Goal: Check status: Check status

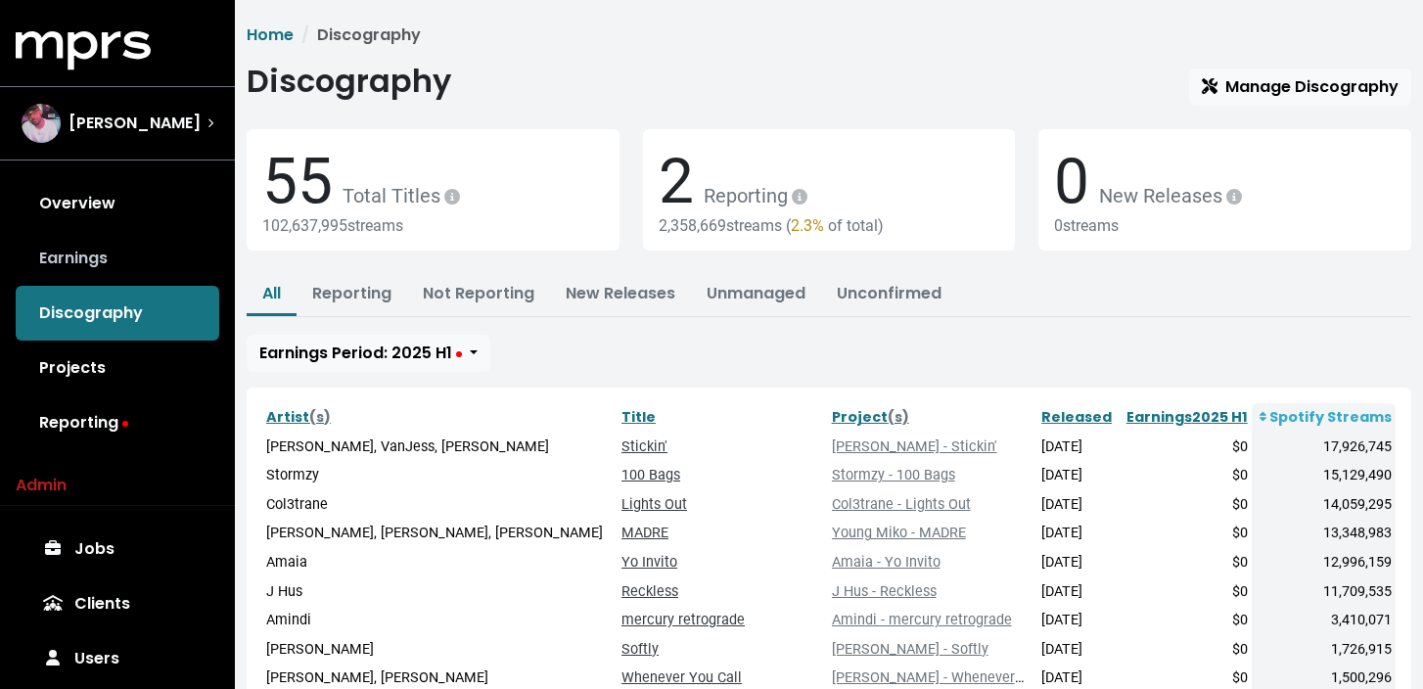
scroll to position [84, 0]
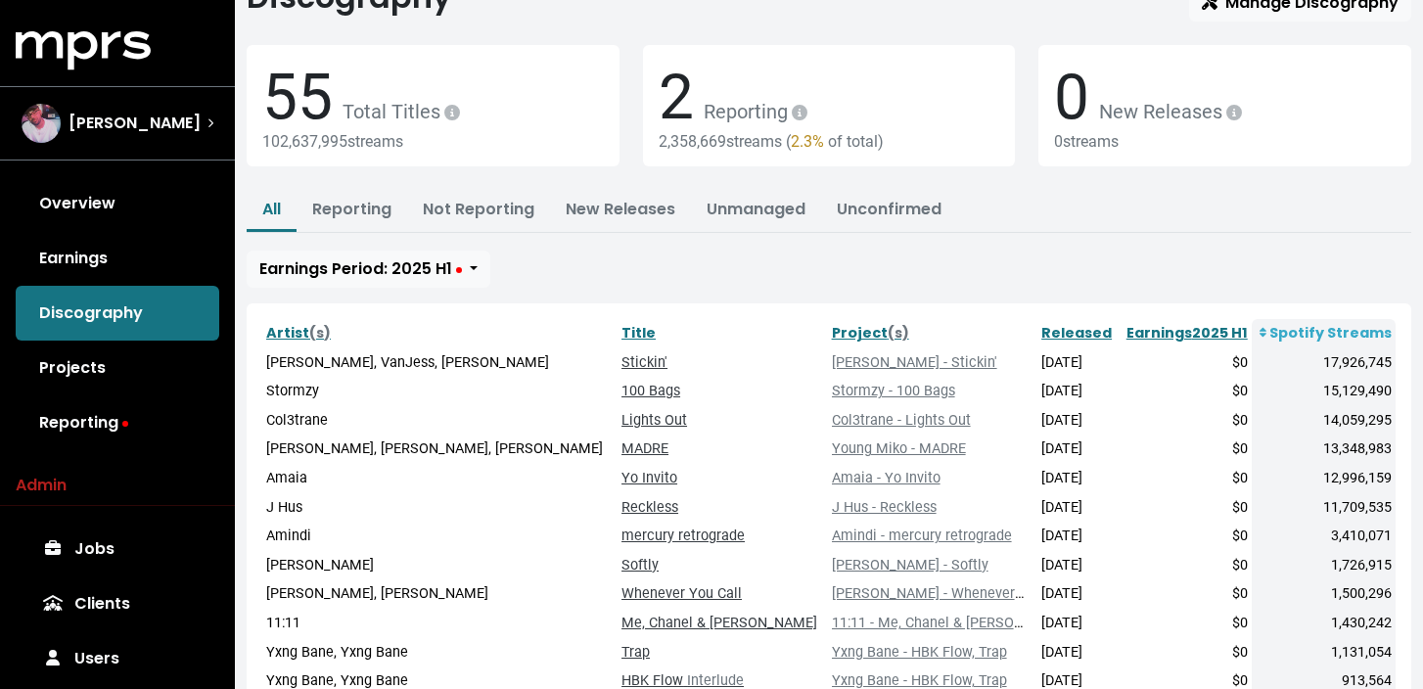
click at [139, 250] on link "Earnings" at bounding box center [118, 258] width 204 height 55
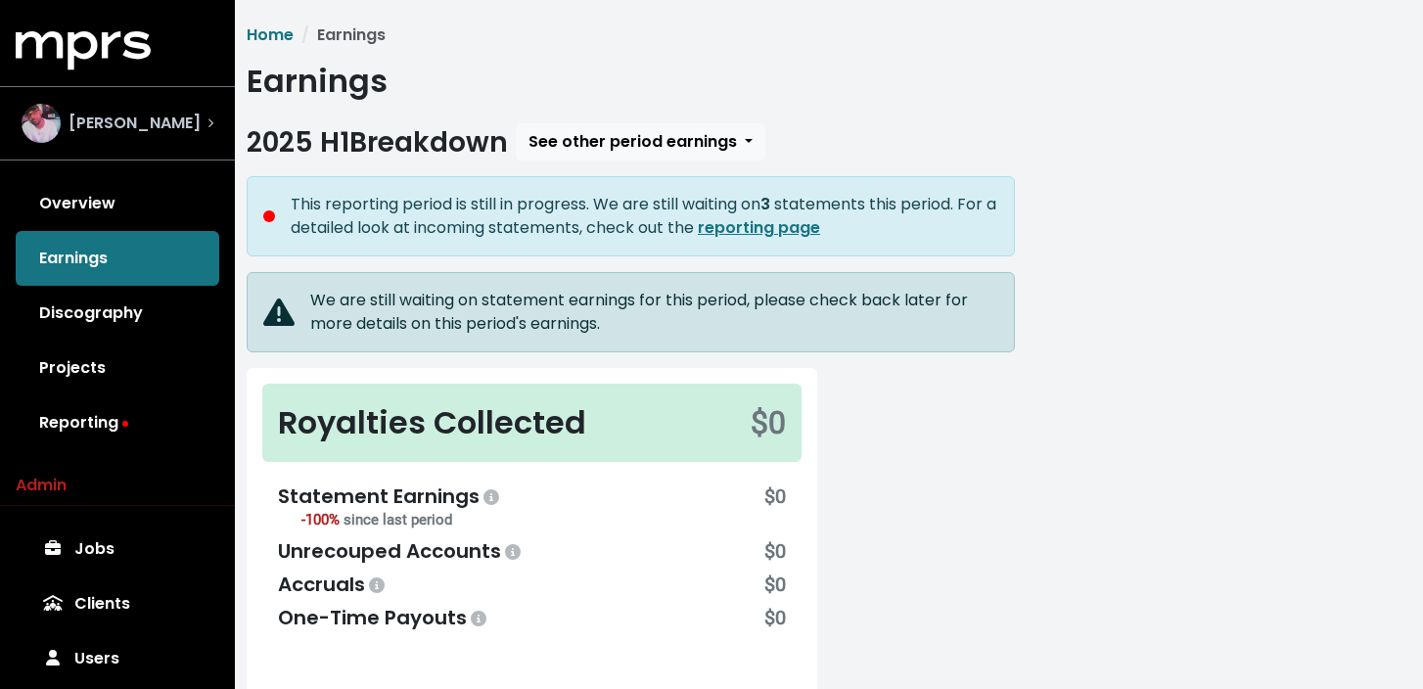
click at [173, 139] on div "[PERSON_NAME]" at bounding box center [118, 123] width 192 height 39
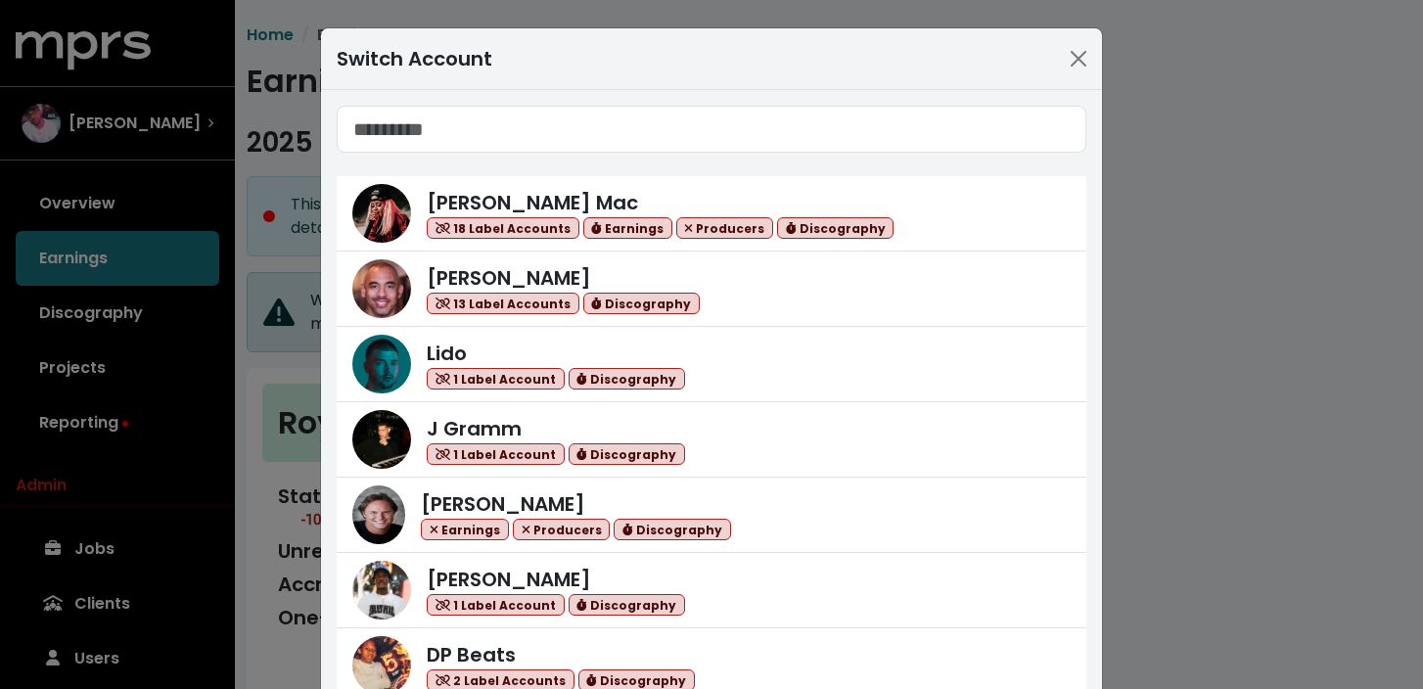
click at [658, 133] on input "Search accounts" at bounding box center [712, 129] width 750 height 47
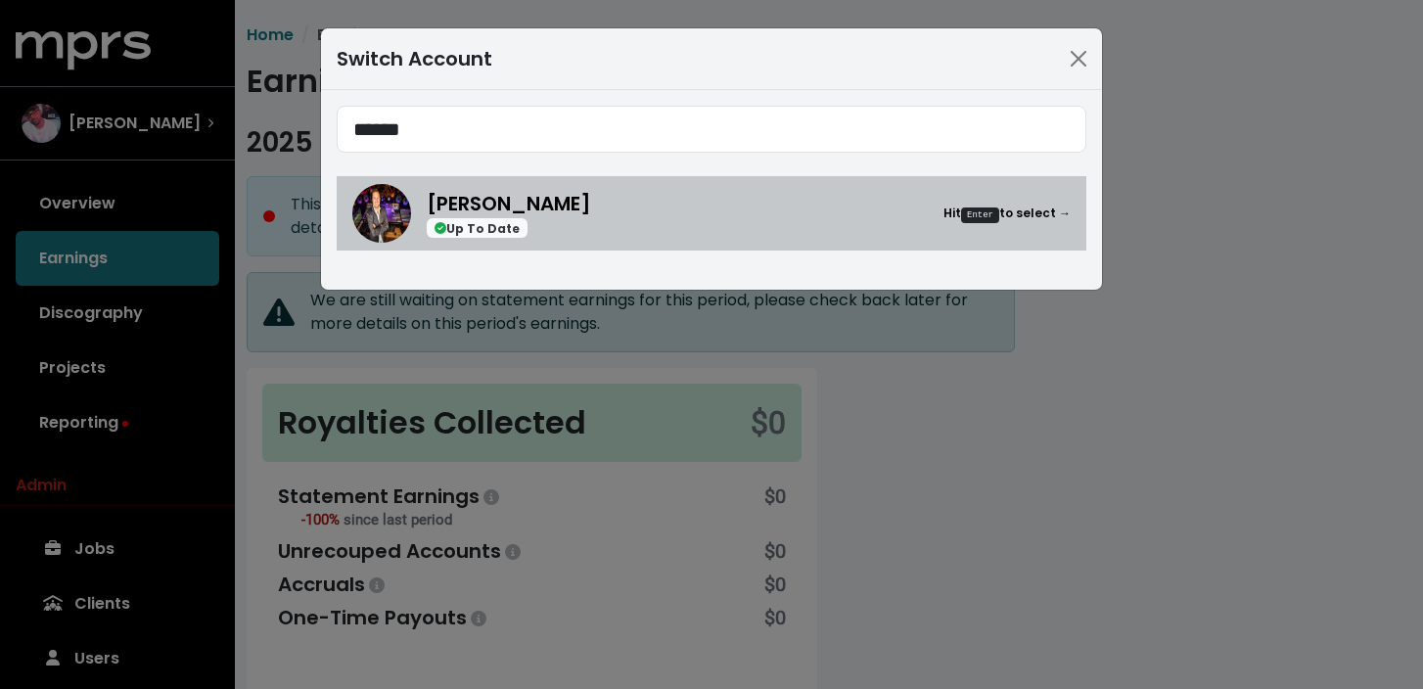
type input "******"
click at [757, 228] on div "[PERSON_NAME] Up To Date Hit Enter to select →" at bounding box center [749, 214] width 644 height 50
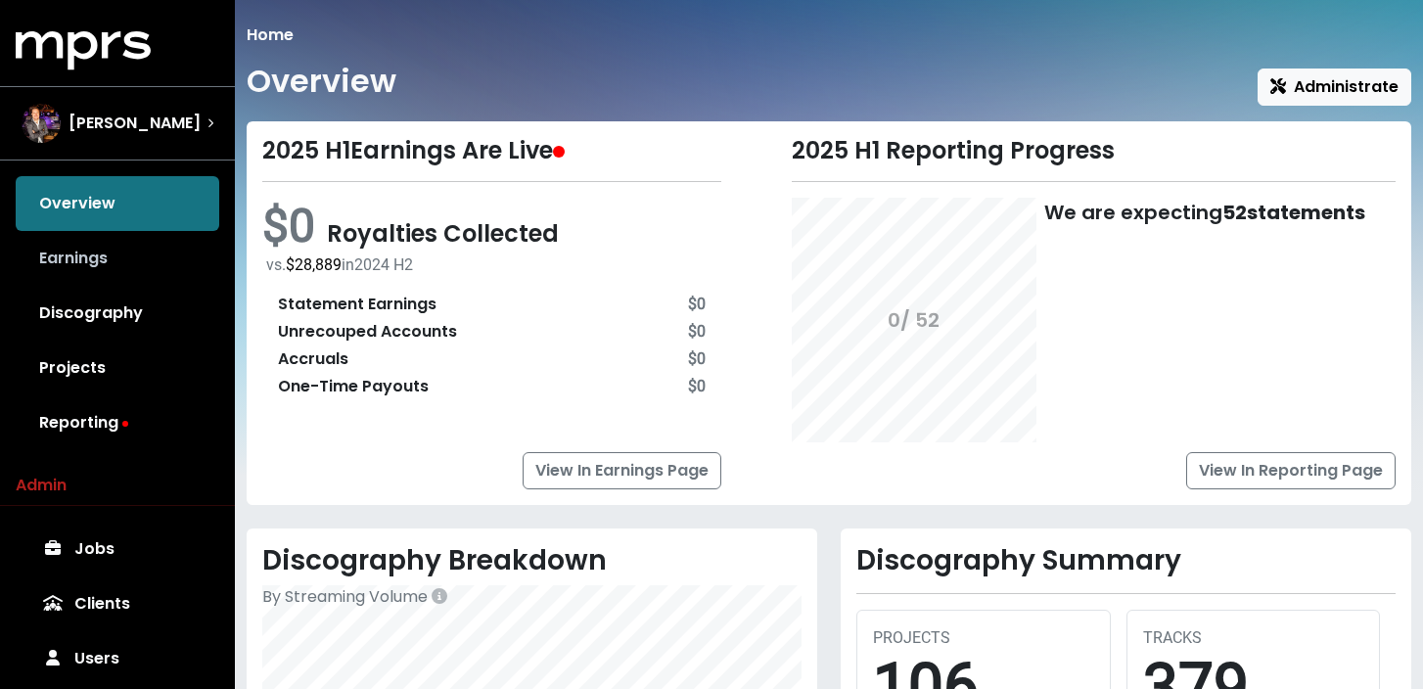
click at [150, 270] on link "Earnings" at bounding box center [118, 258] width 204 height 55
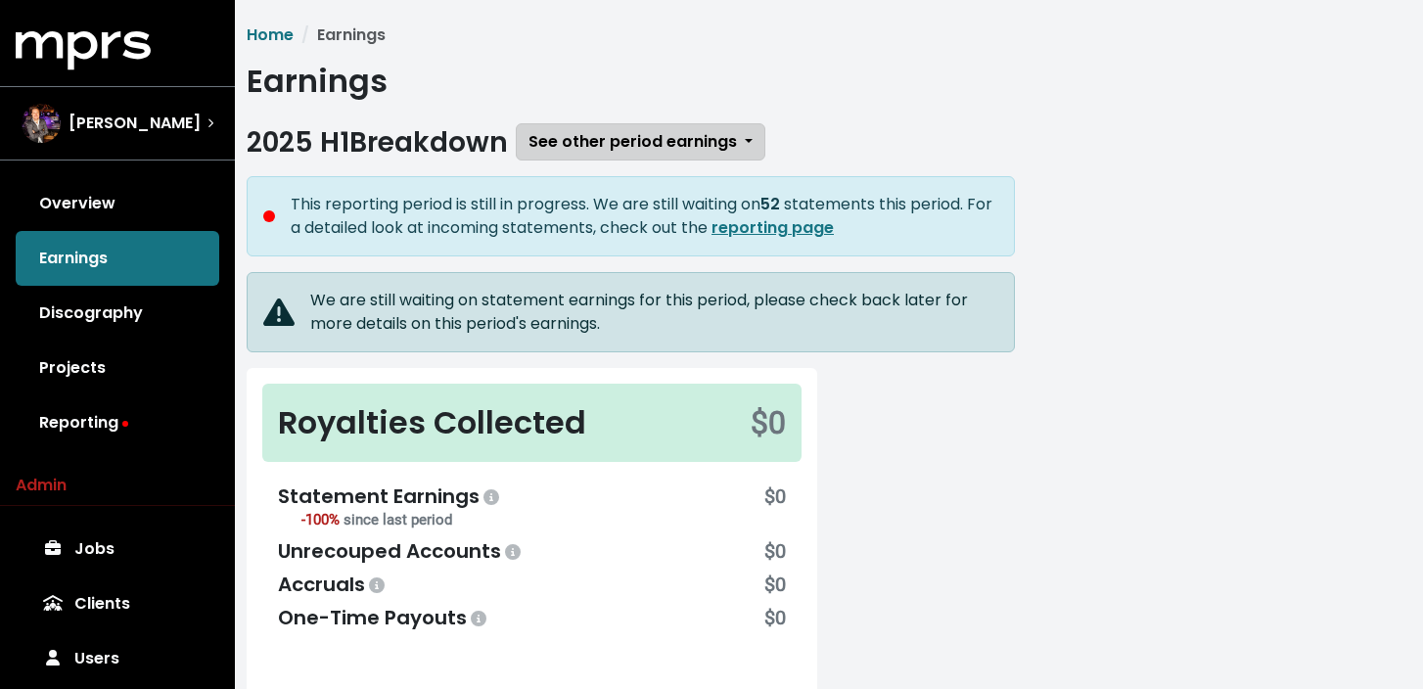
click at [646, 138] on span "See other period earnings" at bounding box center [632, 141] width 208 height 23
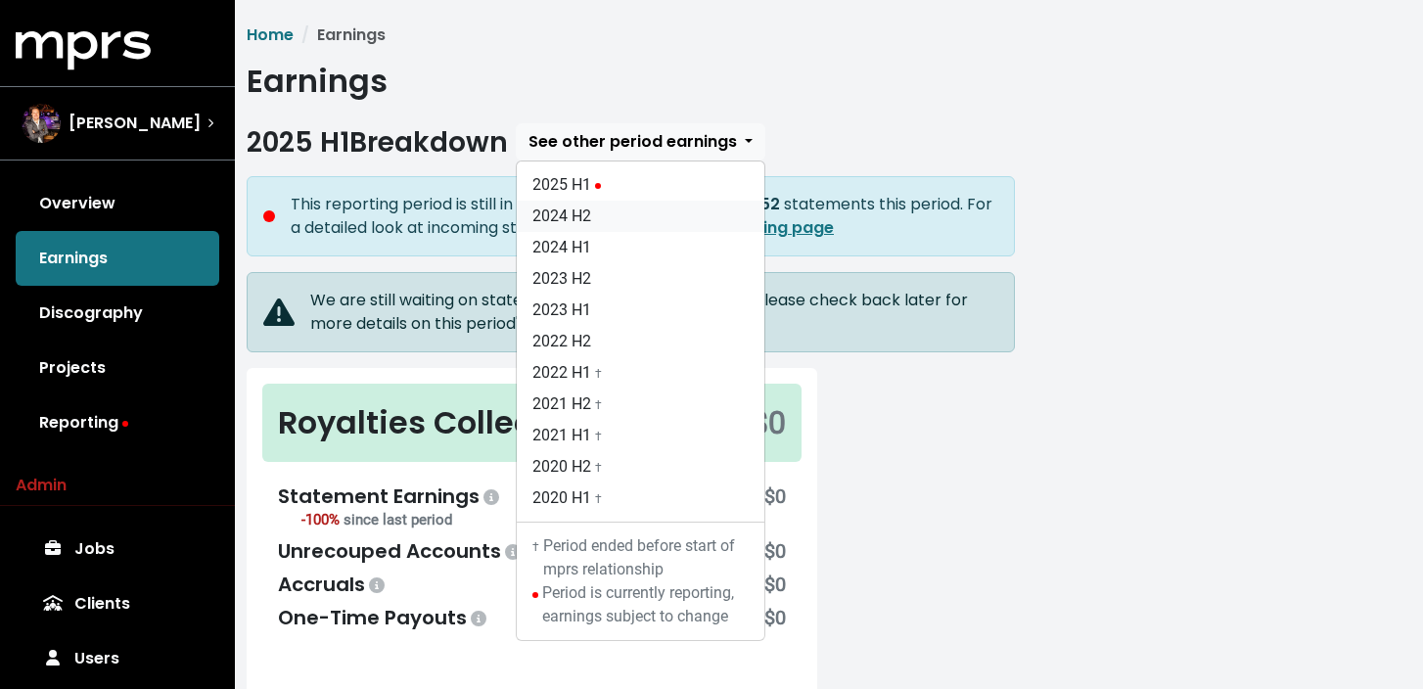
click at [660, 211] on link "2024 H2" at bounding box center [641, 216] width 248 height 31
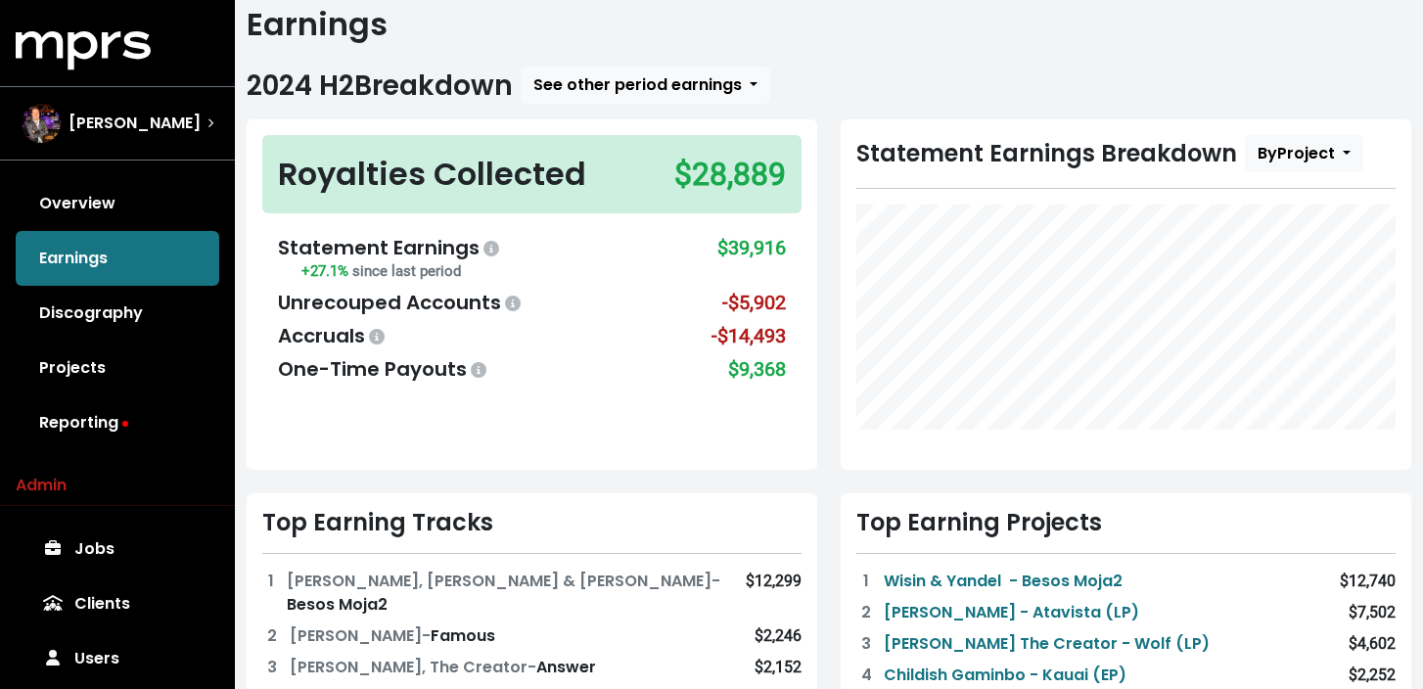
scroll to position [61, 0]
